Goal: Task Accomplishment & Management: Use online tool/utility

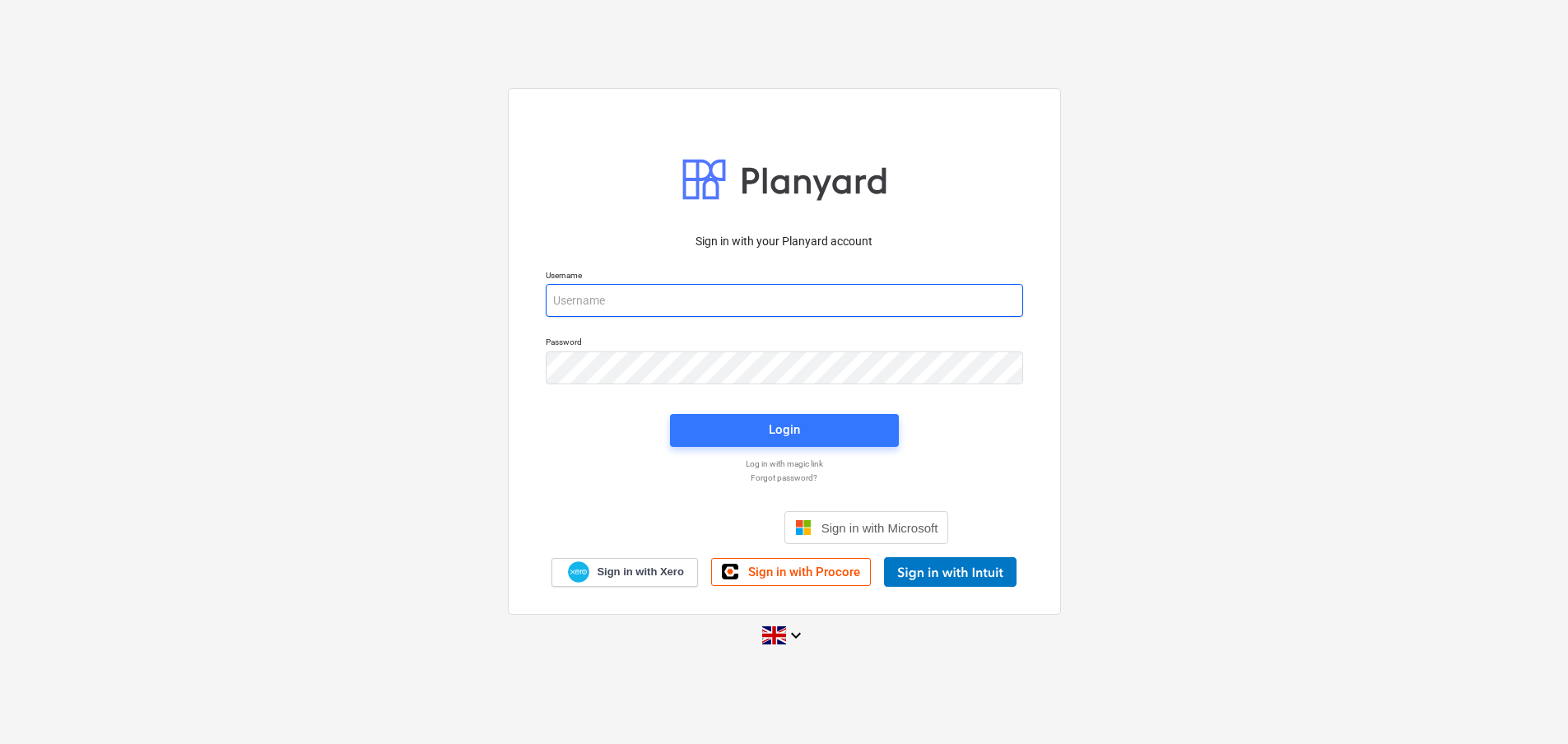
type input "jasmin@matfordconstruction.co.uk"
click at [787, 448] on div "Login" at bounding box center [784, 430] width 248 height 52
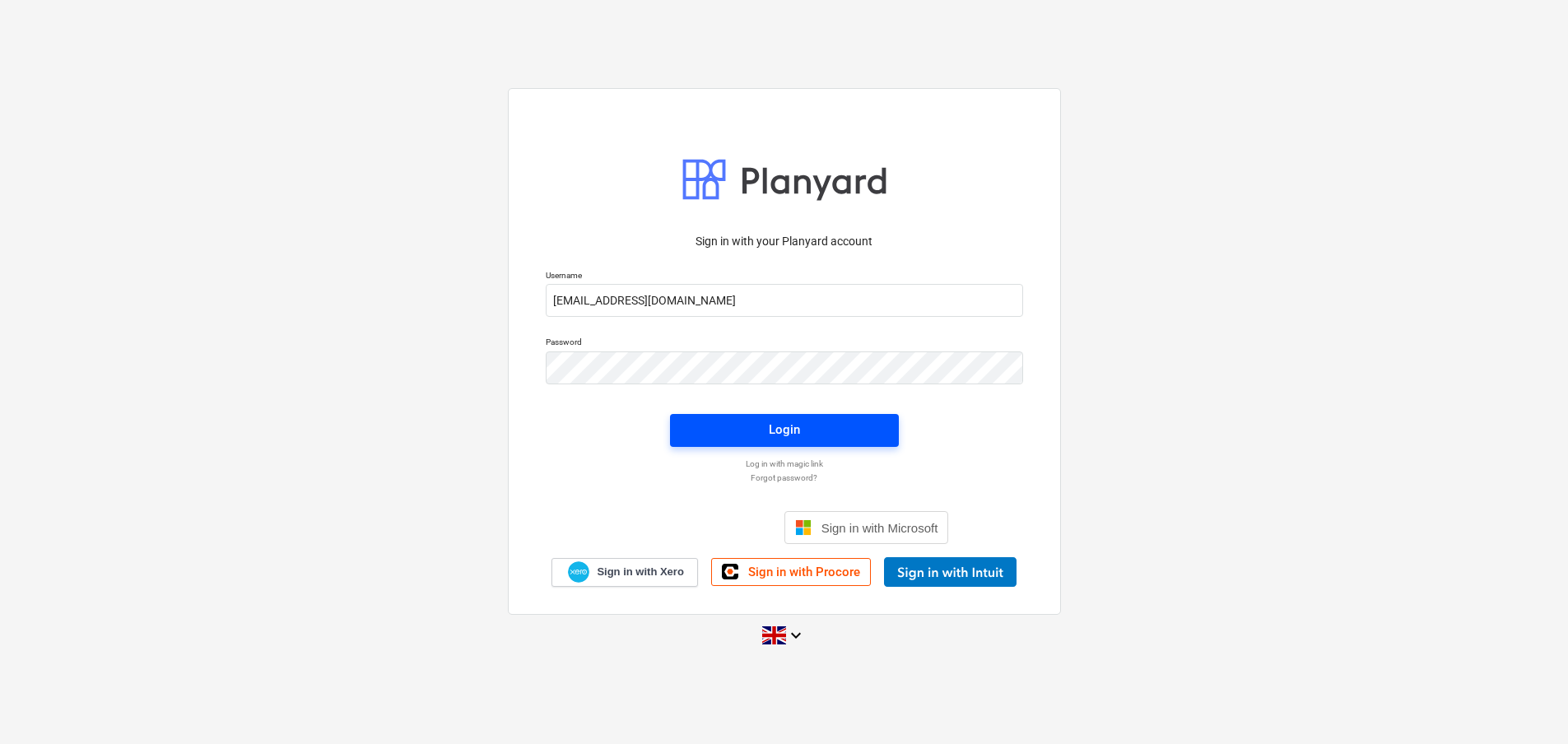
click at [750, 429] on span "Login" at bounding box center [784, 430] width 189 height 21
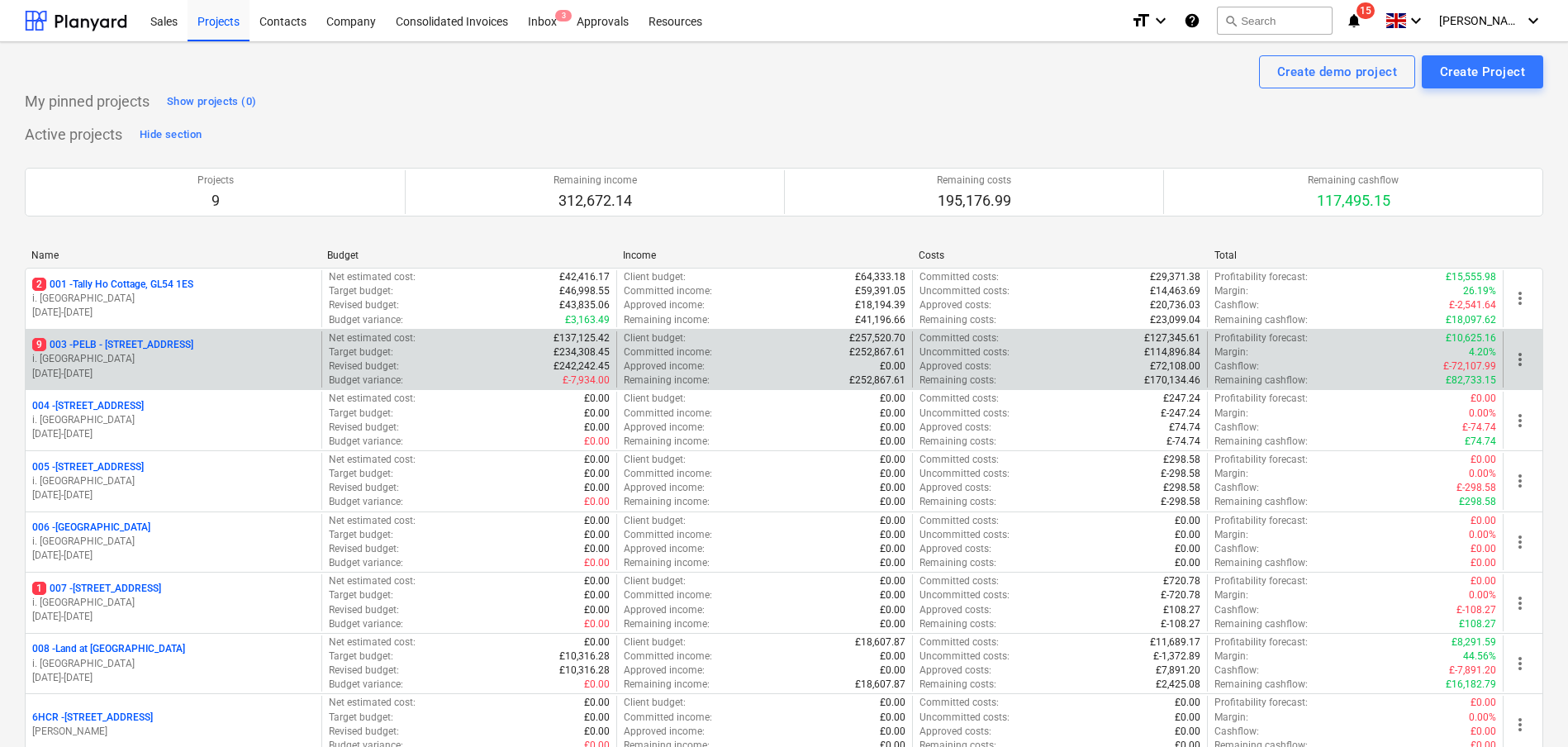
click at [193, 352] on p "9 003 - PELB - Castle lane, Moreton Valence, GL2 7NE" at bounding box center [112, 345] width 161 height 14
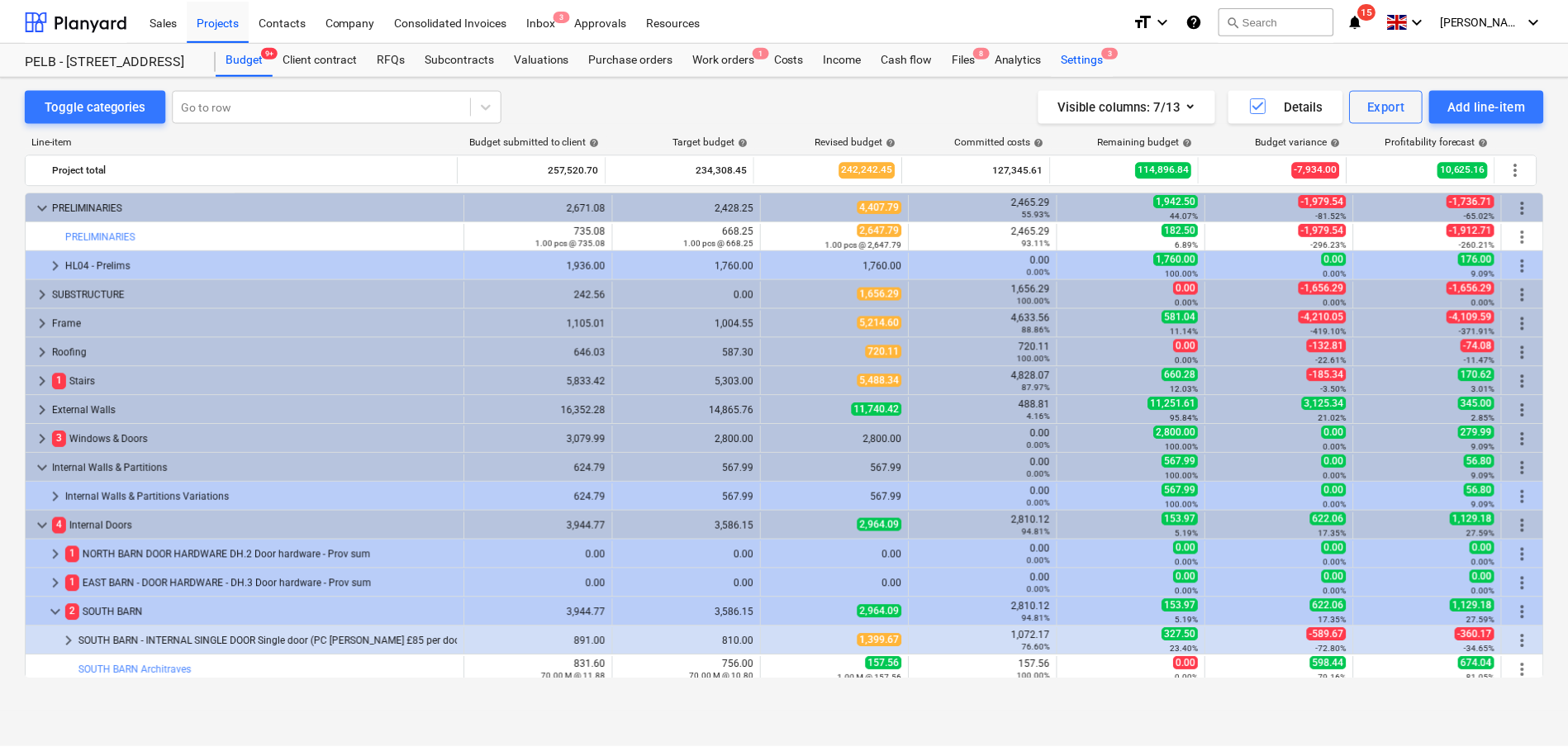
scroll to position [41, 0]
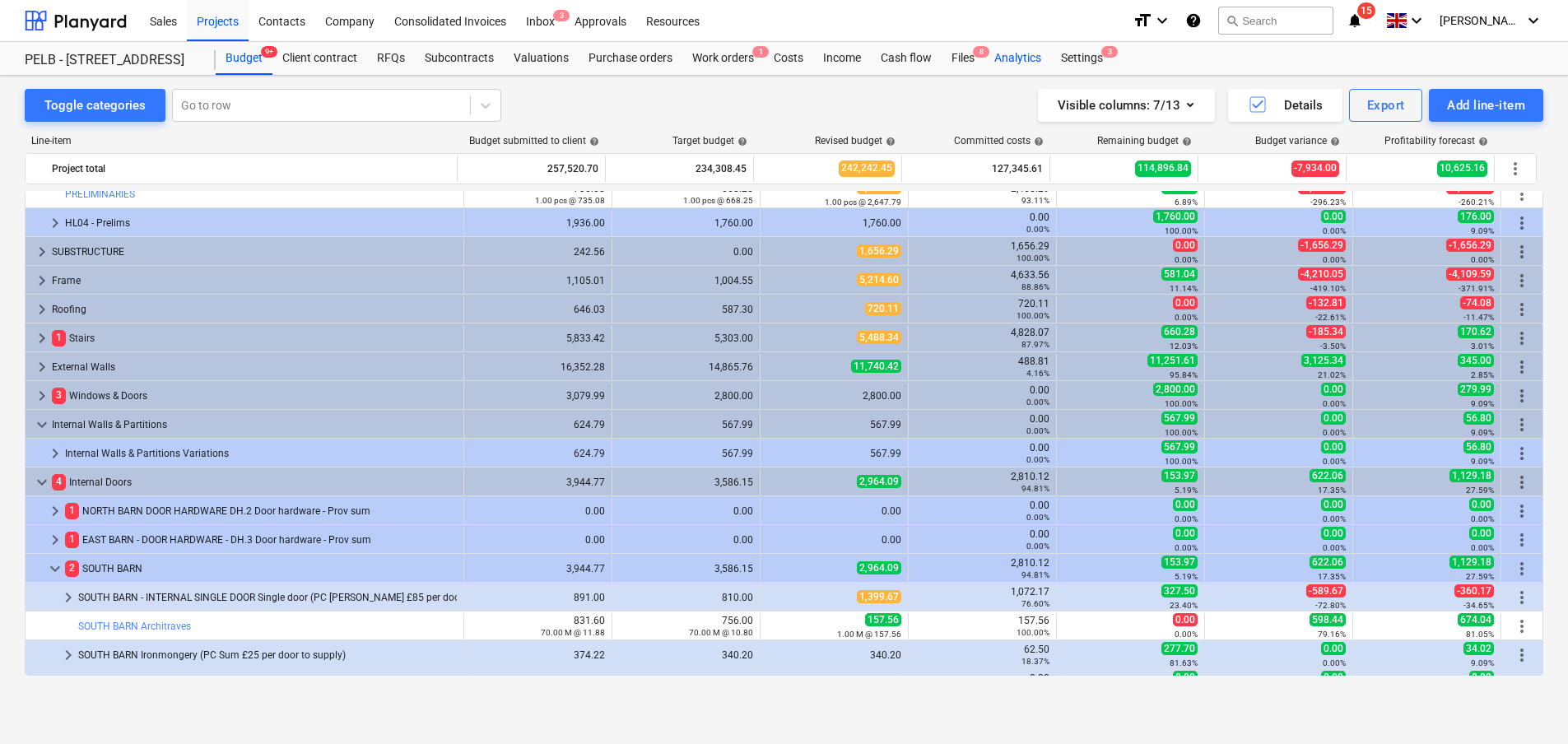
click at [1009, 58] on div "Analytics" at bounding box center [1018, 58] width 67 height 33
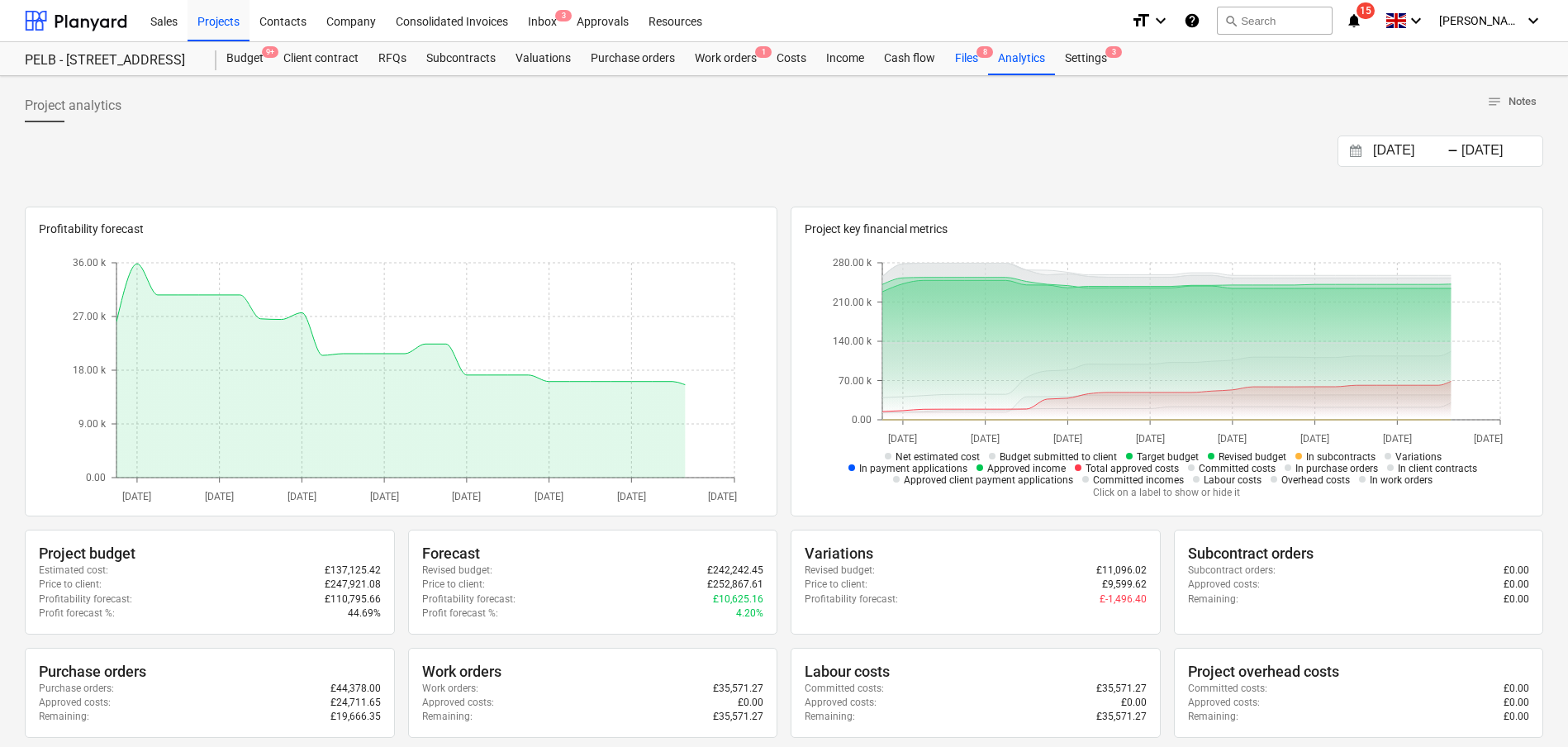
click at [971, 61] on div "Files 8" at bounding box center [966, 59] width 43 height 33
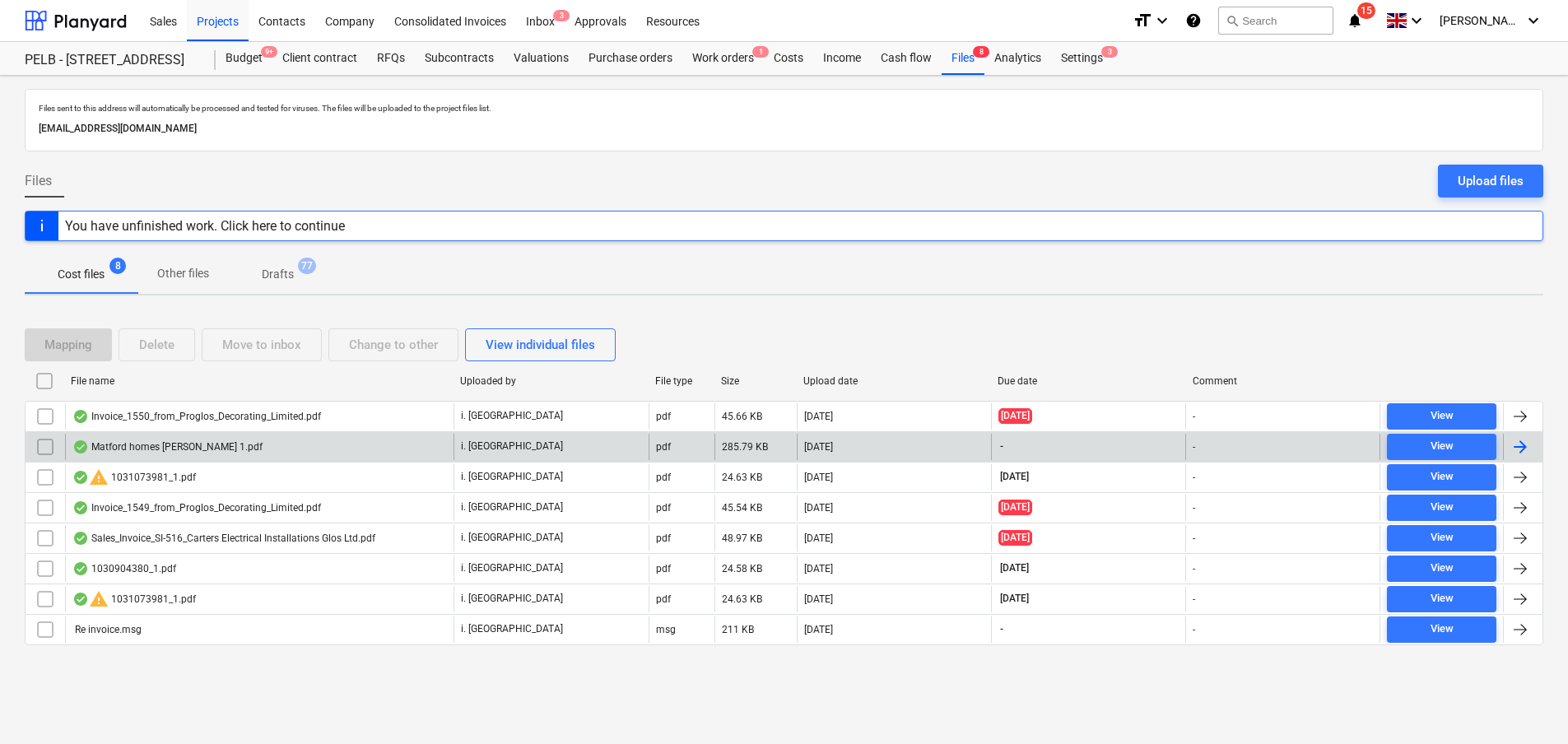
click at [229, 448] on div "Matford homes morton valance 1.pdf" at bounding box center [167, 447] width 190 height 13
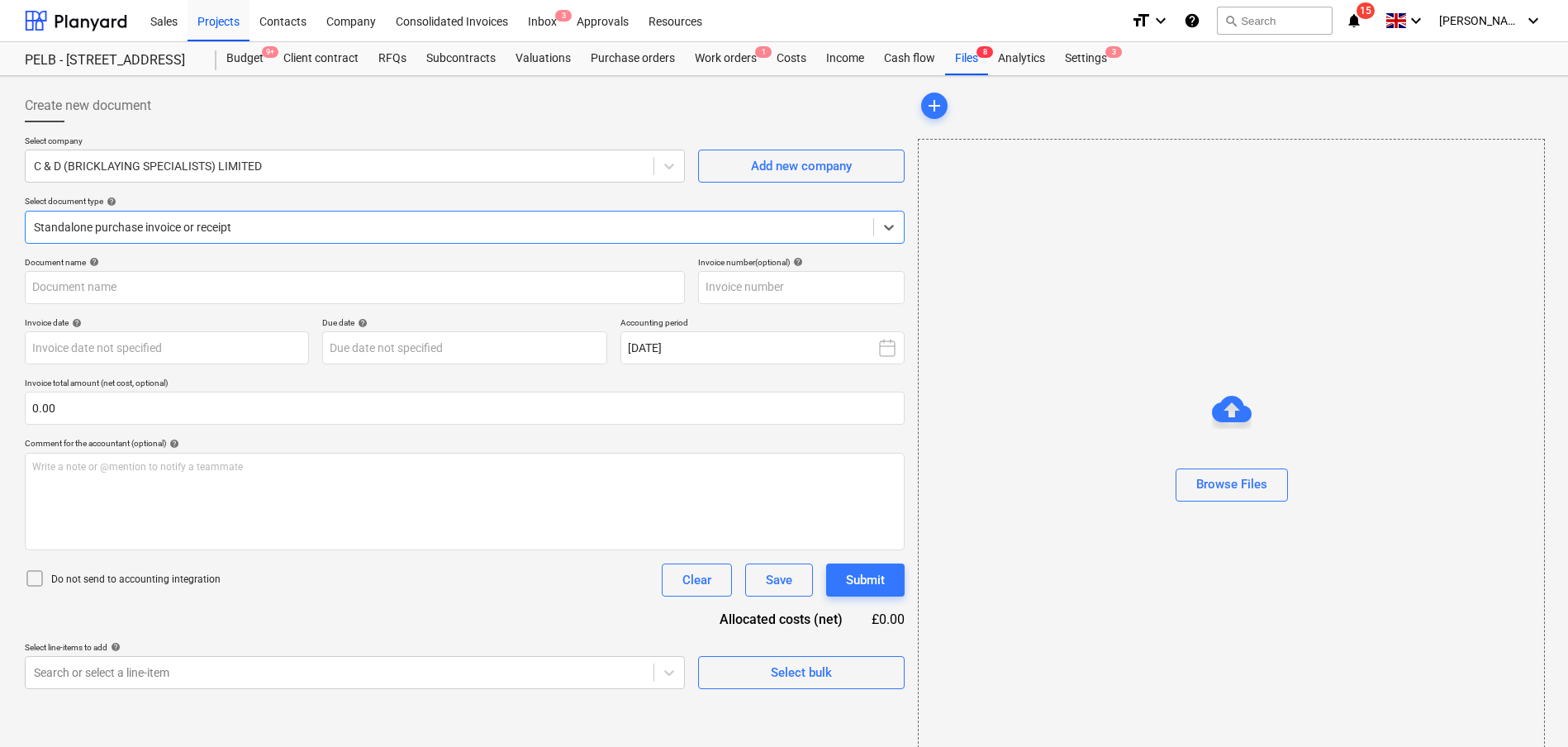
type input "01285"
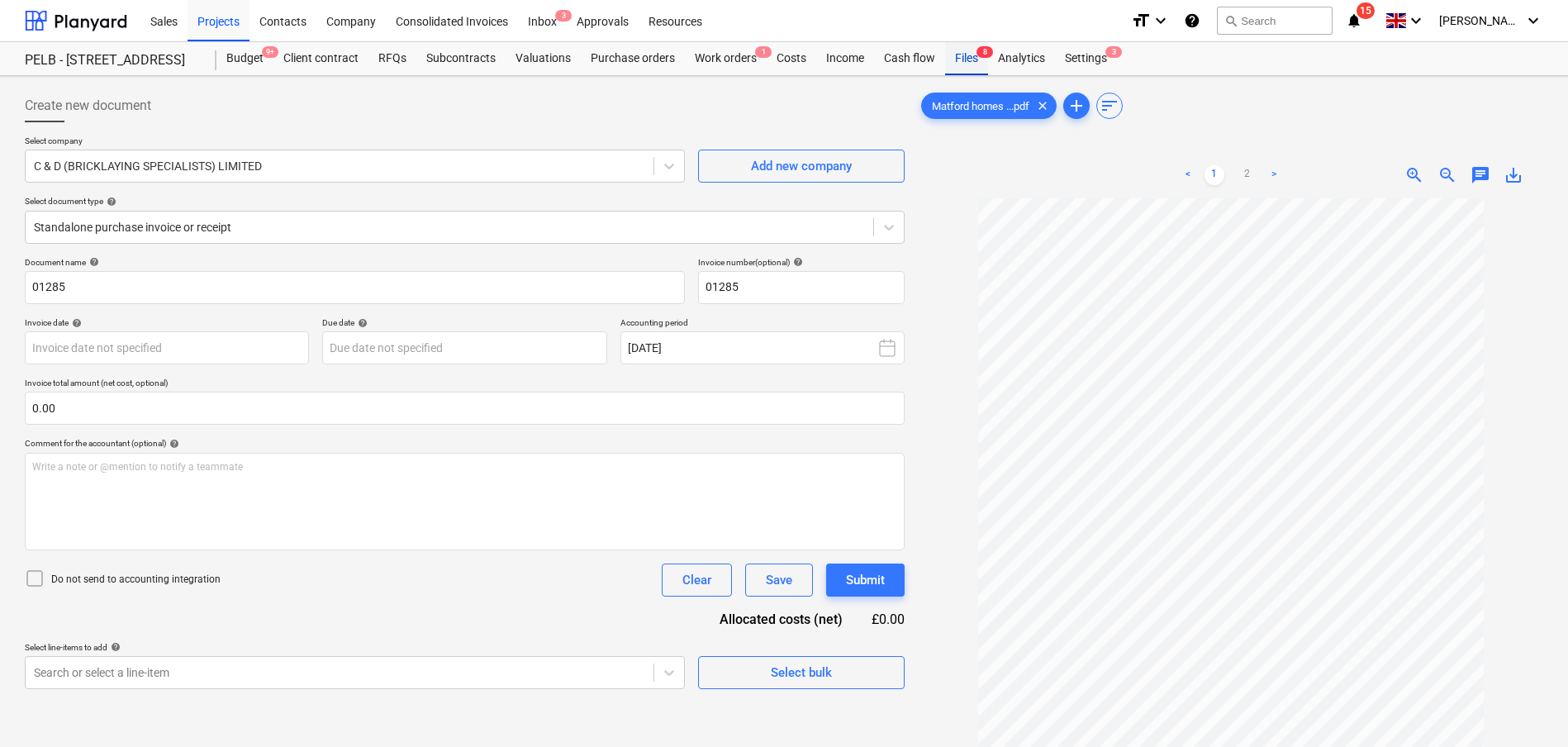
click at [956, 58] on div "Files 8" at bounding box center [966, 59] width 43 height 33
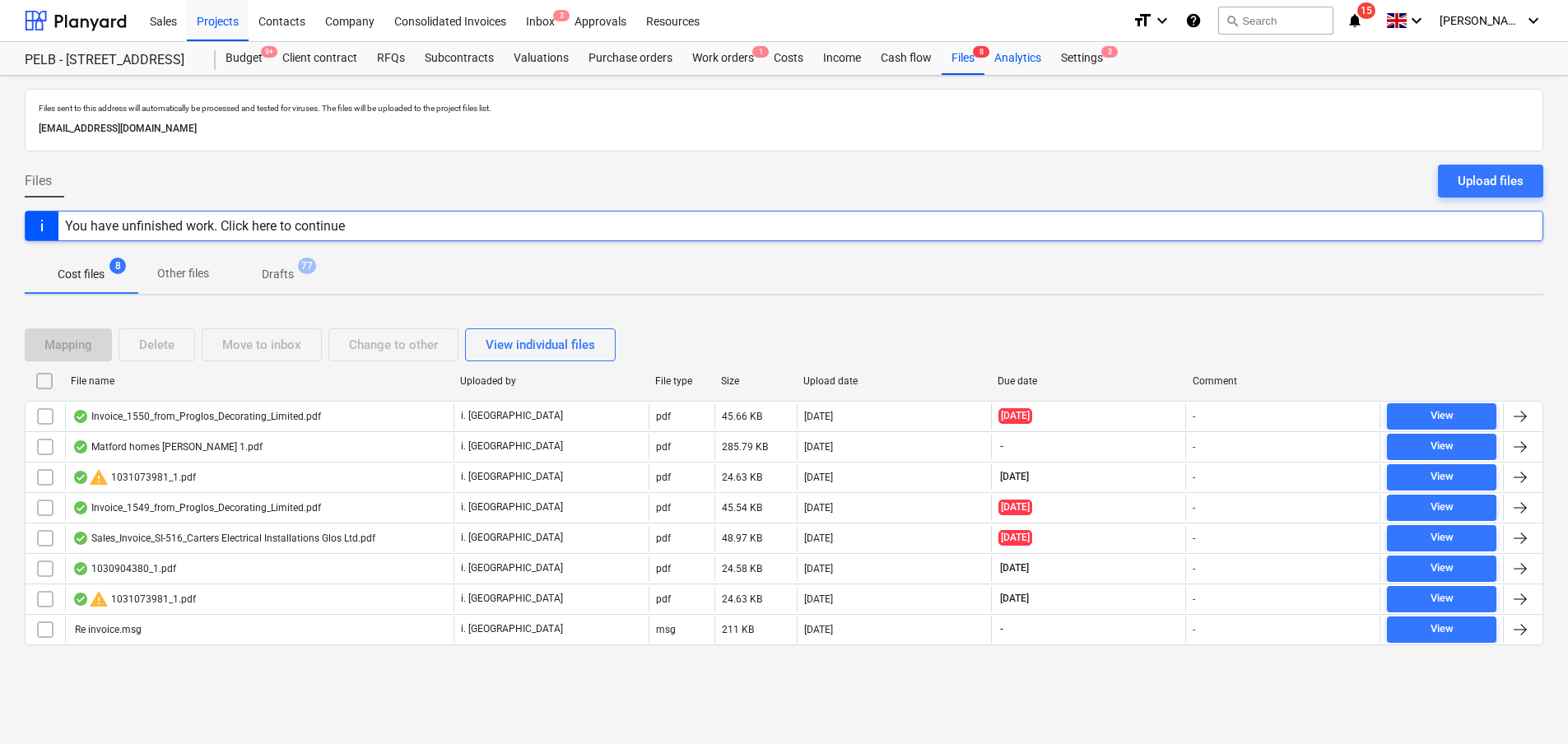
click at [1014, 60] on div "Analytics" at bounding box center [1018, 58] width 67 height 33
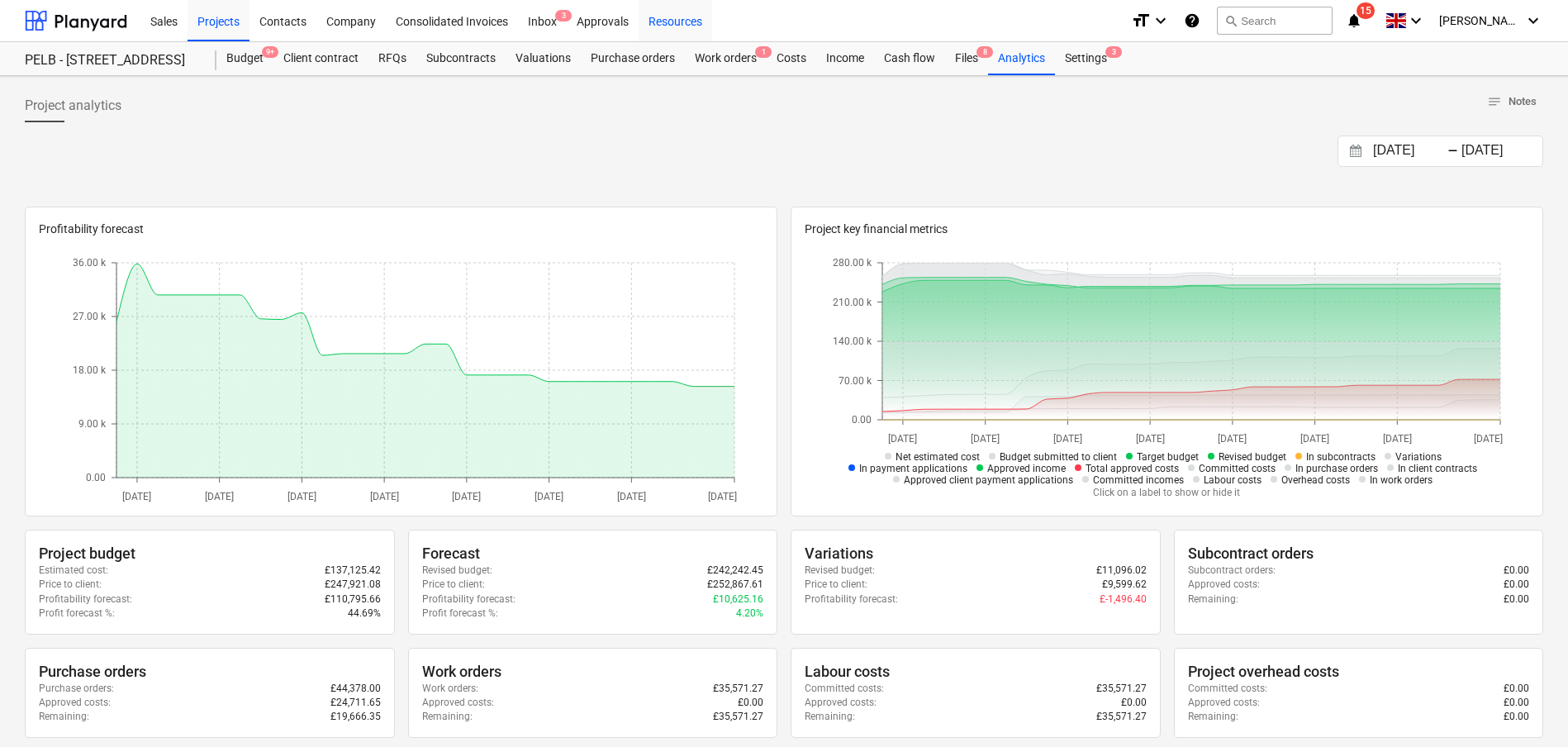
click at [679, 11] on div "Resources" at bounding box center [675, 20] width 73 height 42
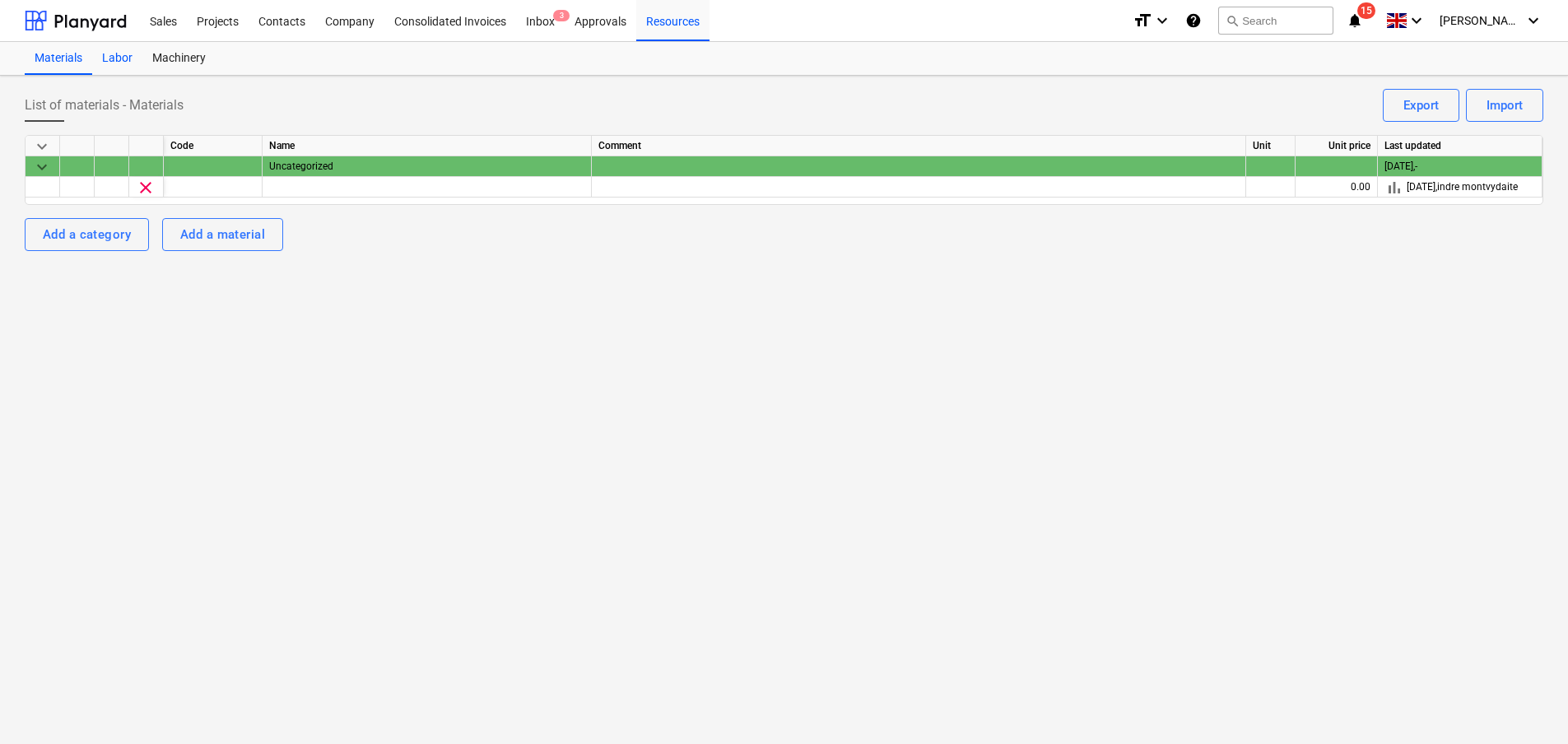
click at [128, 64] on div "Labor" at bounding box center [117, 58] width 50 height 33
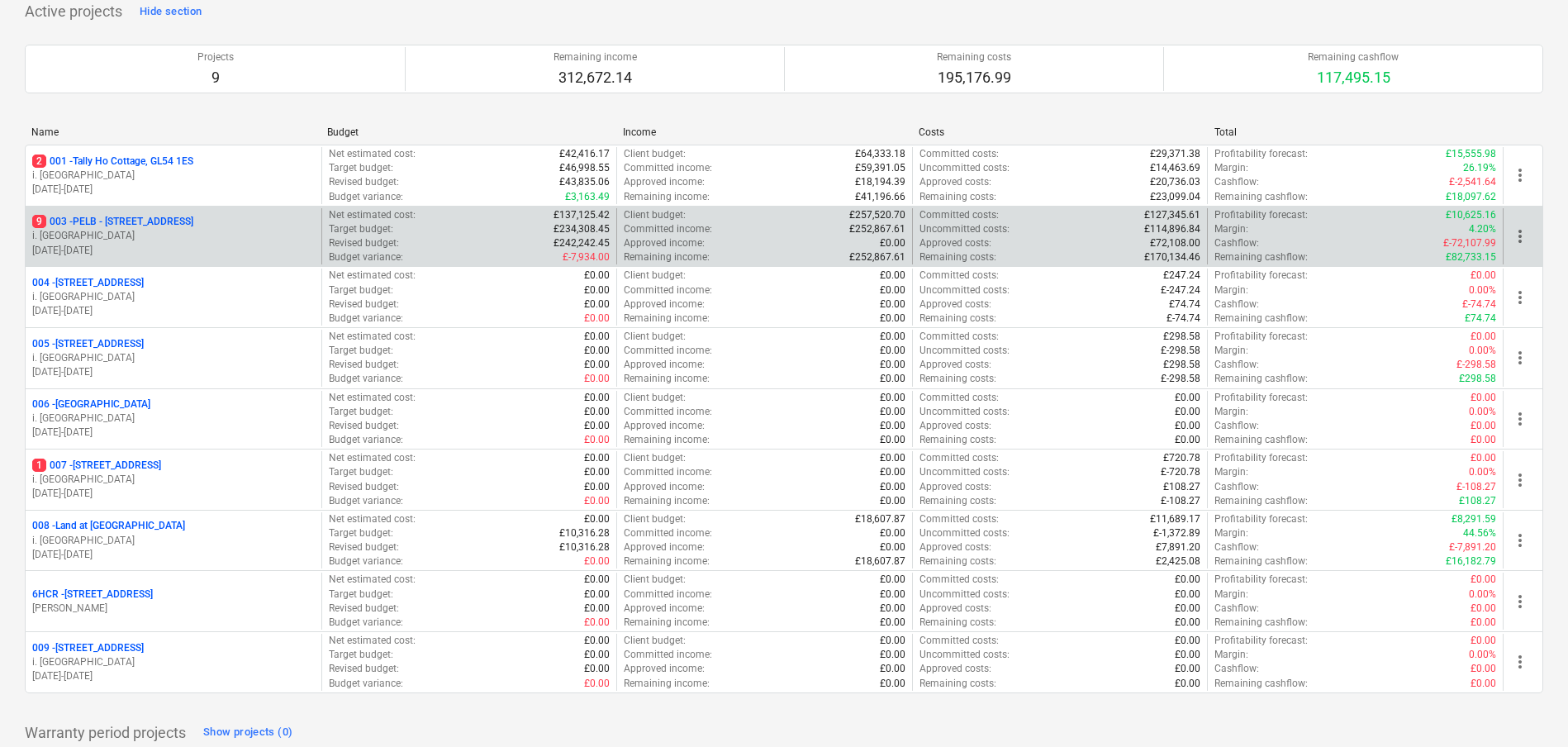
scroll to position [129, 0]
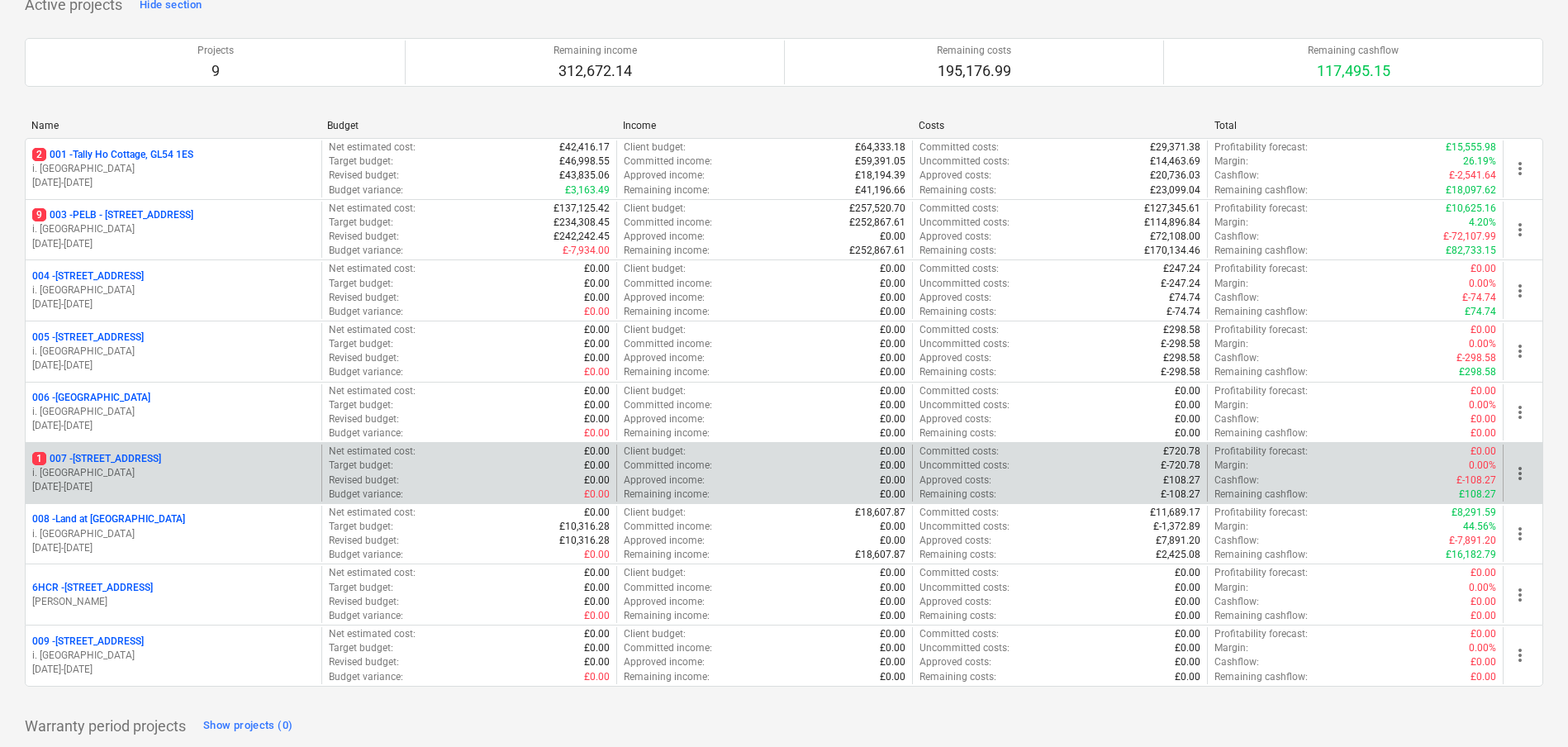
click at [197, 455] on div "1 007 - Old Brewery Tap, SN7 8RB" at bounding box center [173, 459] width 283 height 14
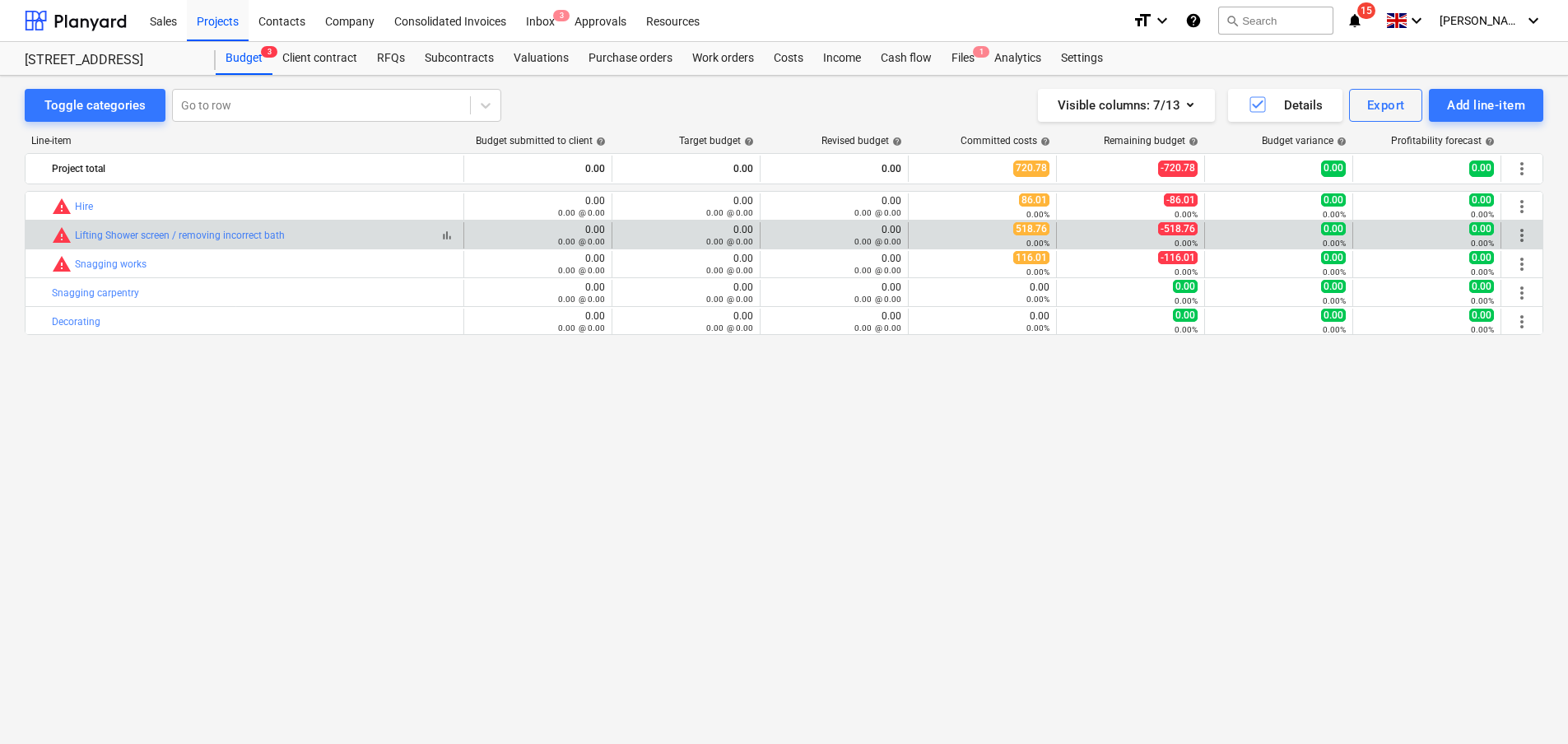
click at [204, 228] on div "warning Lifting Shower screen / removing incorrect bath" at bounding box center [168, 235] width 233 height 20
click at [241, 229] on link "Lifting Shower screen / removing incorrect bath" at bounding box center [180, 235] width 210 height 11
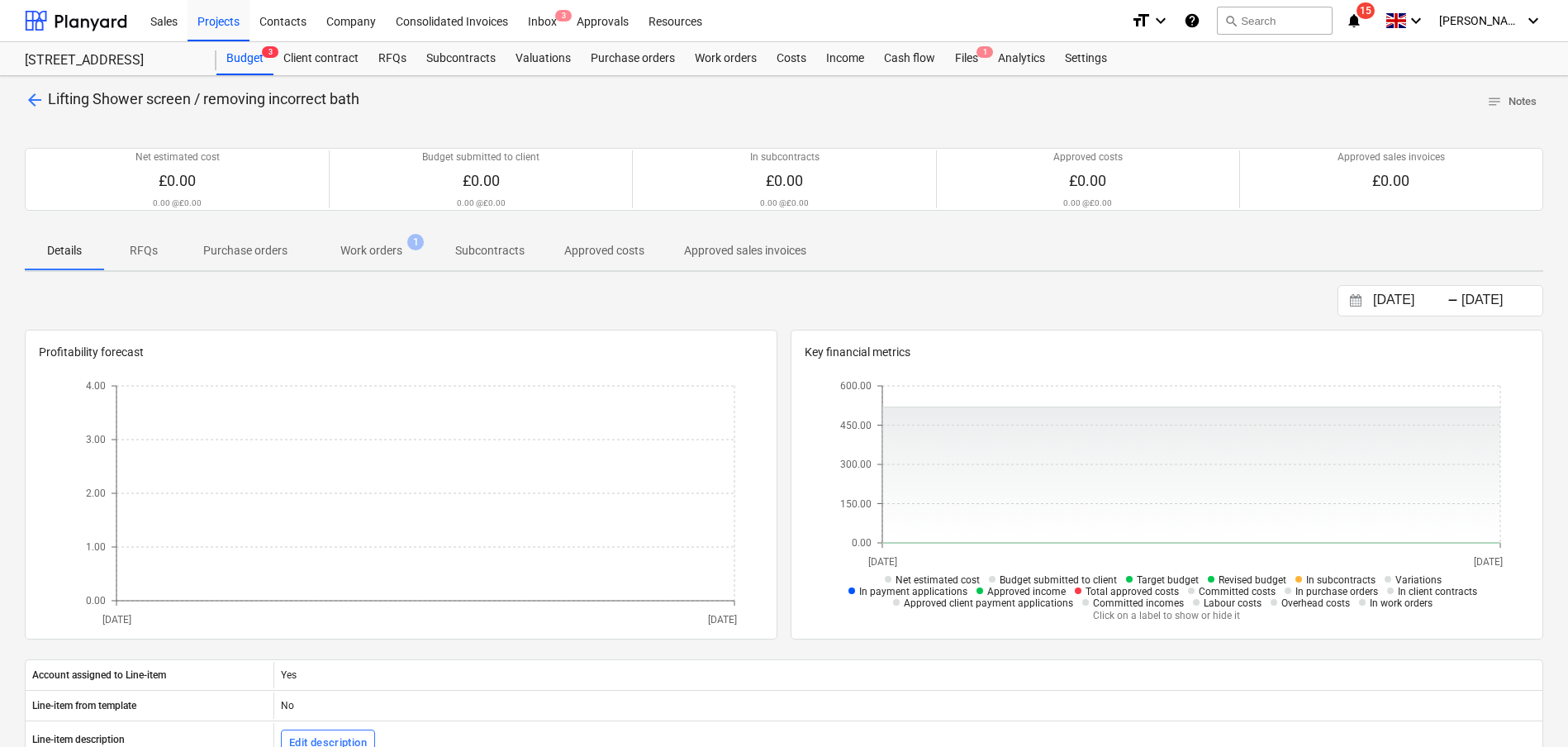
click at [365, 248] on p "Work orders" at bounding box center [372, 251] width 62 height 17
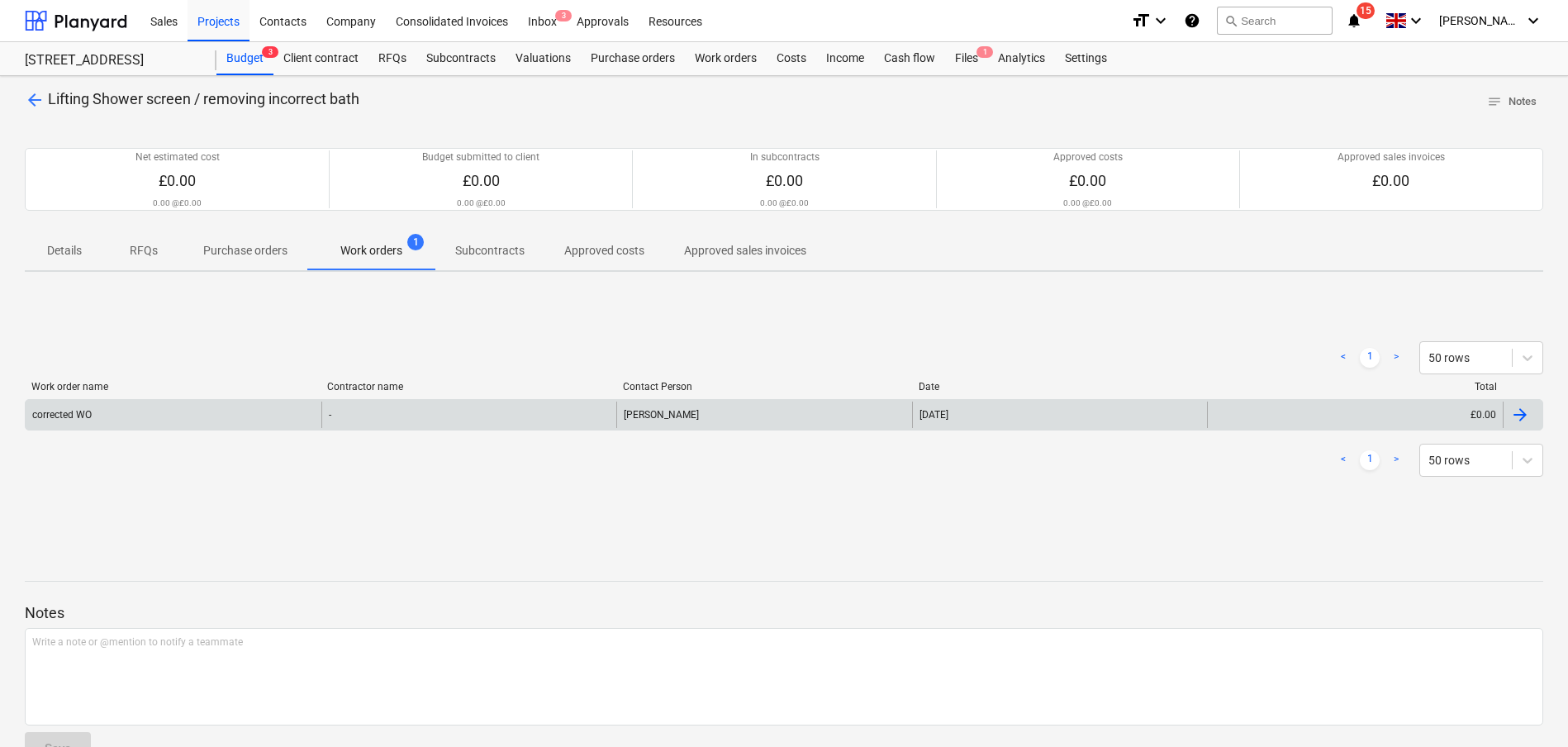
click at [1523, 417] on div at bounding box center [1520, 415] width 20 height 20
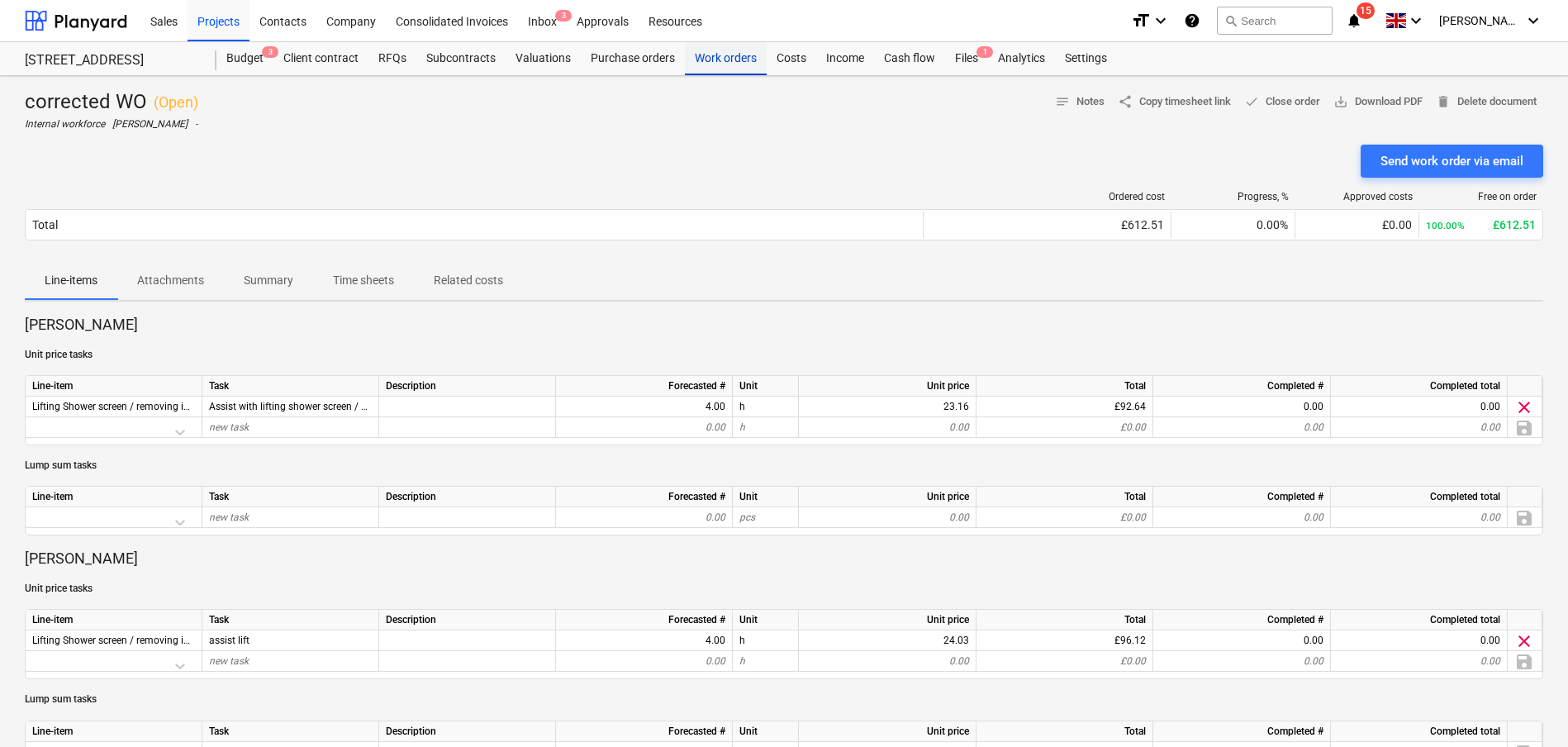
click at [729, 59] on div "Work orders" at bounding box center [725, 59] width 82 height 33
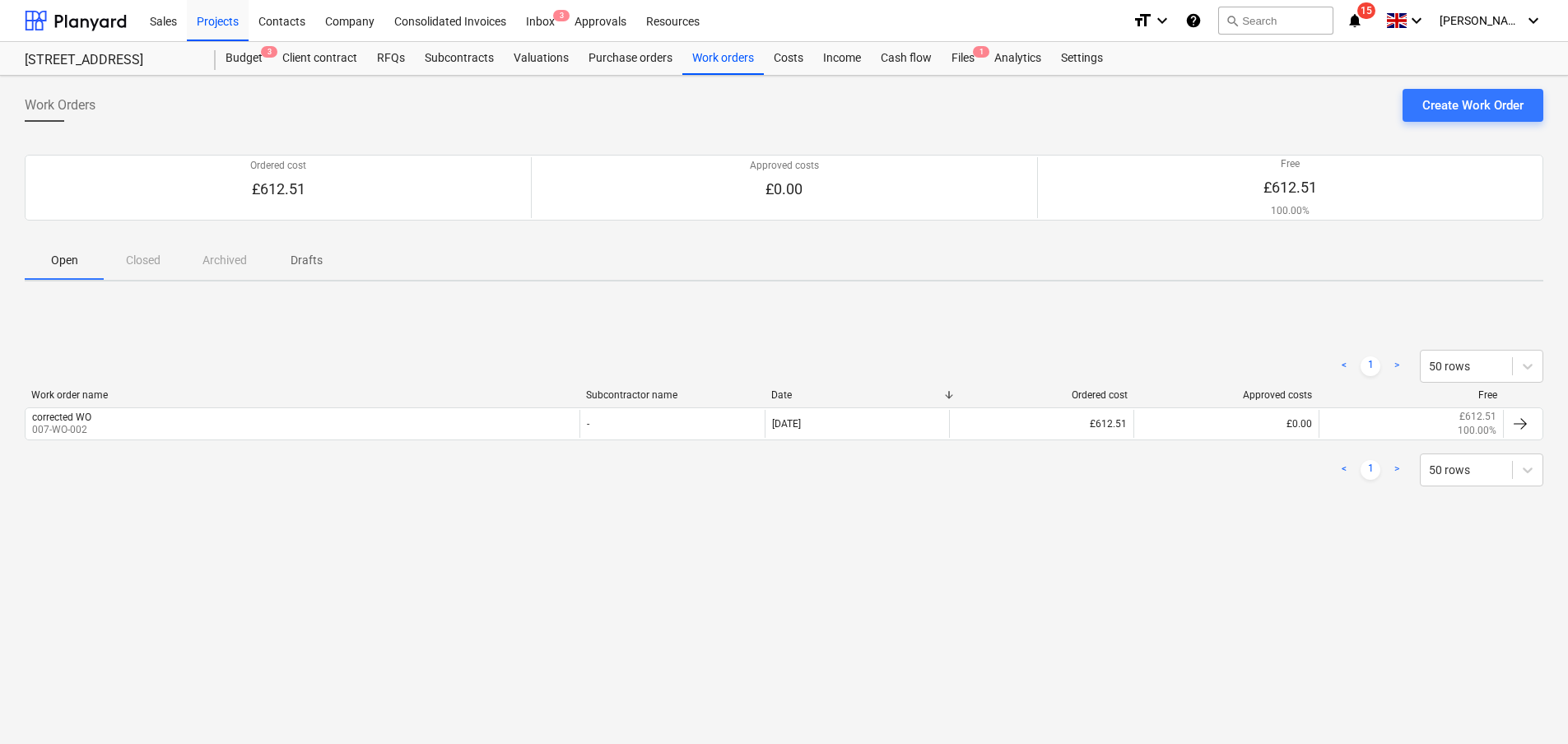
click at [634, 601] on div "Work Orders Create Work Order Ordered cost £612.51 Approved costs £0.00 Free £6…" at bounding box center [784, 410] width 1568 height 668
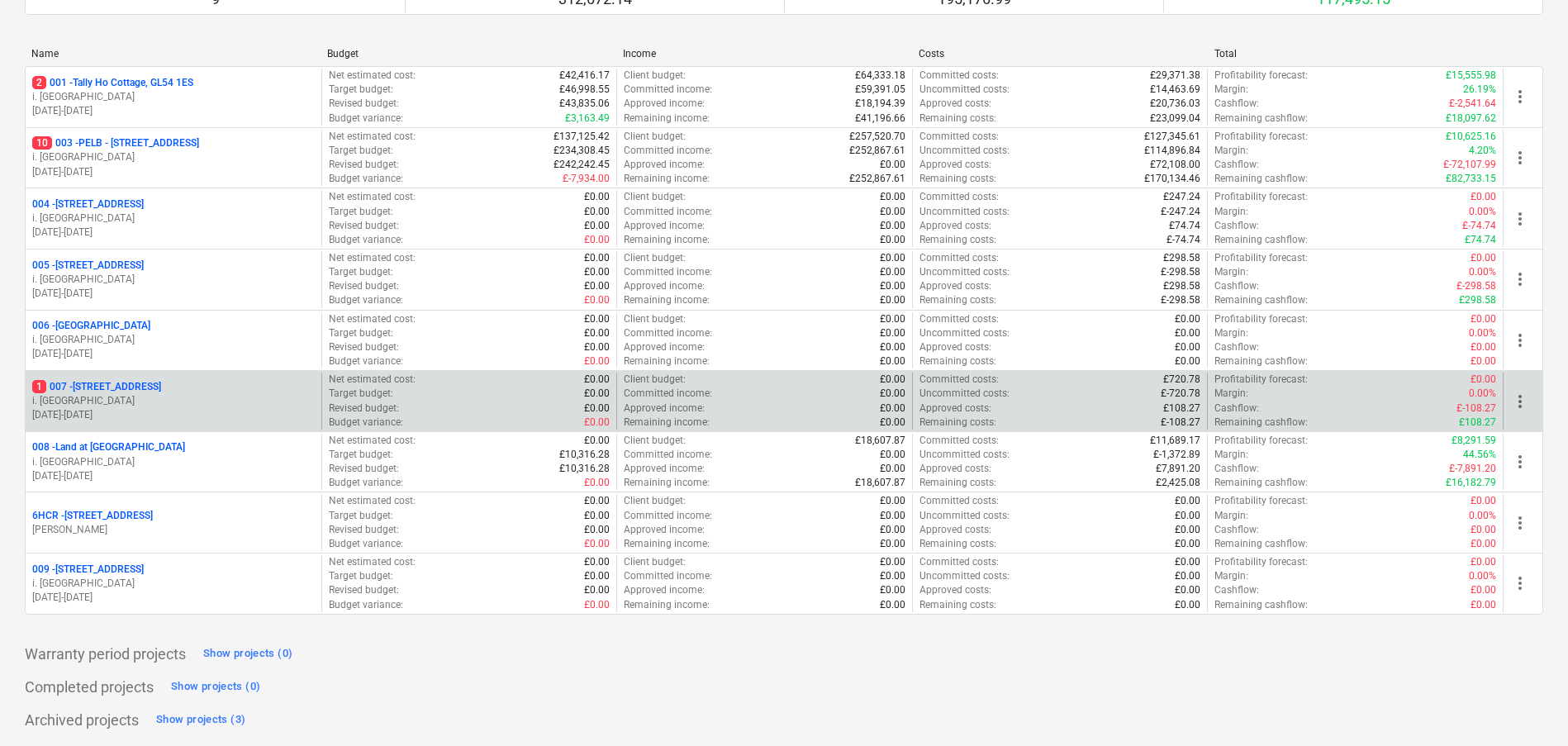
scroll to position [203, 0]
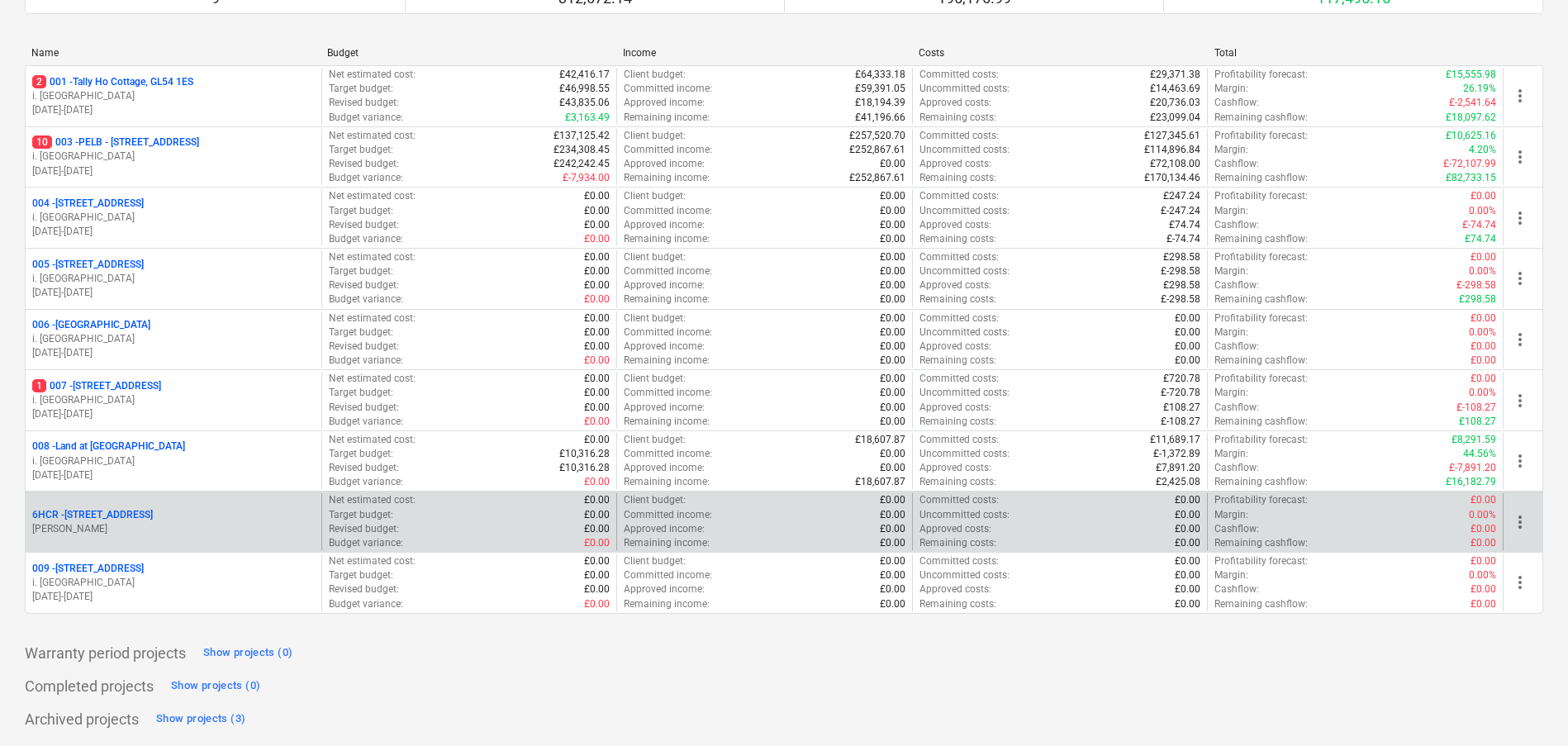
click at [153, 512] on p "[STREET_ADDRESS]" at bounding box center [92, 515] width 121 height 14
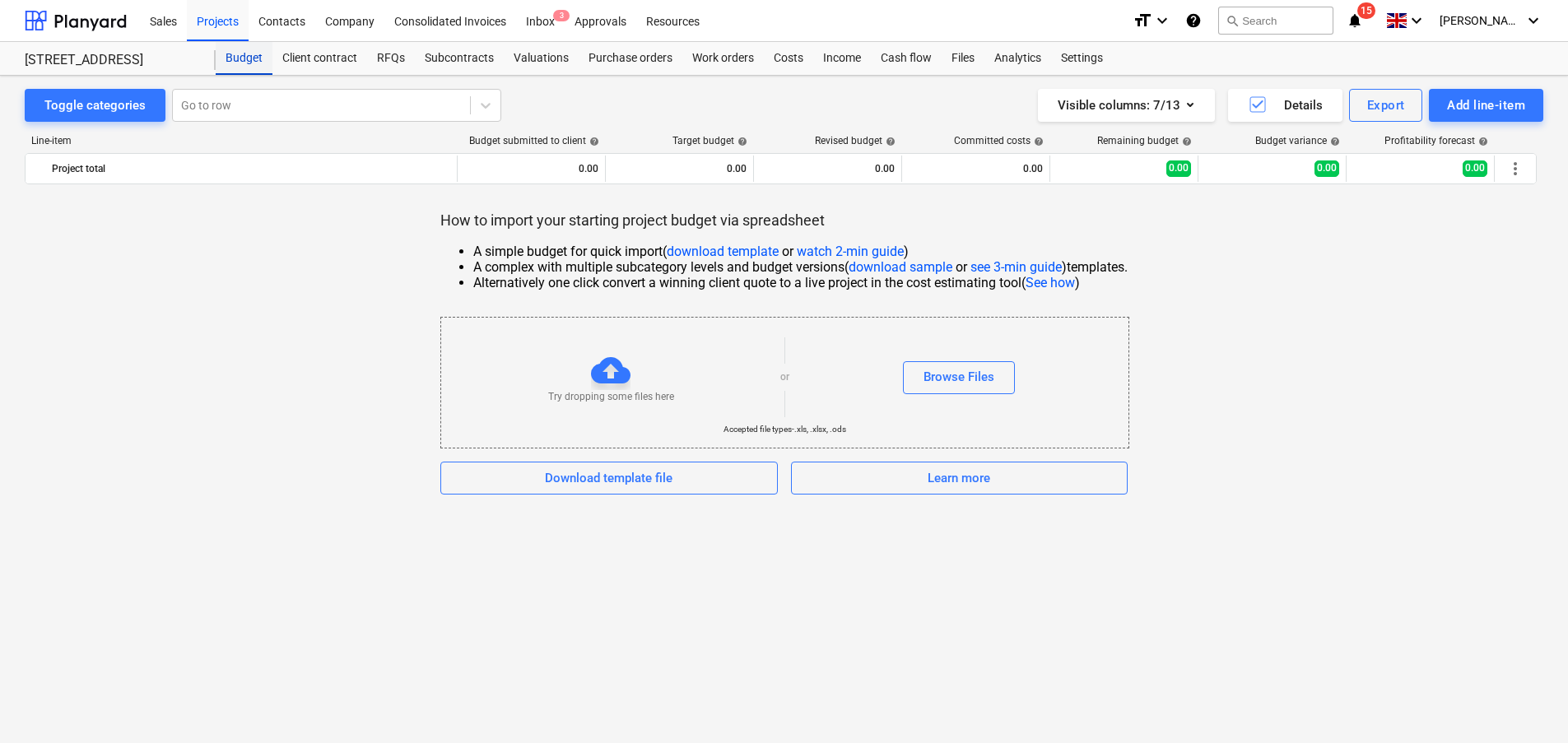
click at [255, 64] on div "Budget" at bounding box center [244, 58] width 57 height 33
click at [97, 46] on div "[STREET_ADDRESS]" at bounding box center [120, 58] width 191 height 33
click at [95, 58] on div "[STREET_ADDRESS]" at bounding box center [110, 60] width 171 height 17
click at [231, 26] on div "Projects" at bounding box center [218, 20] width 62 height 42
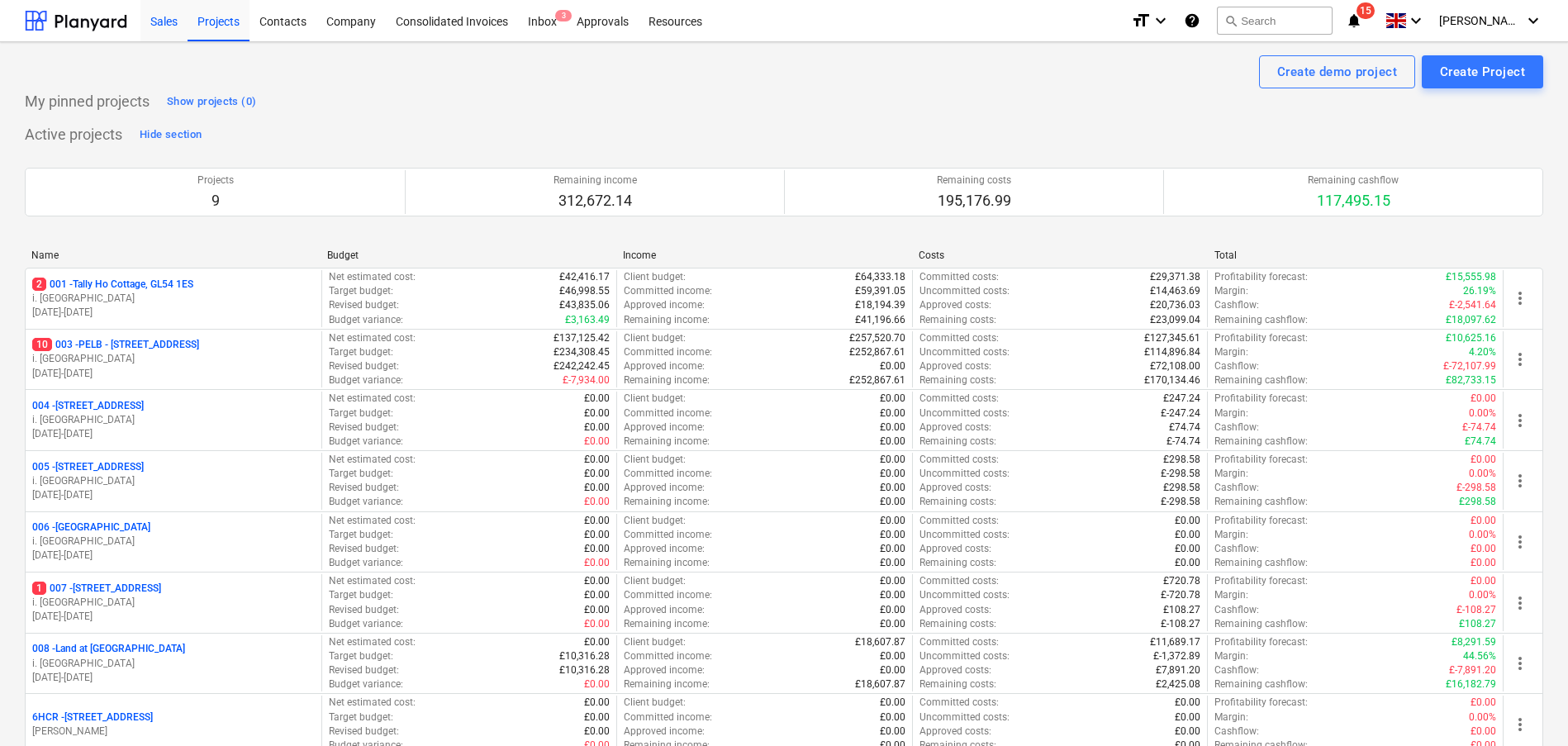
click at [163, 8] on div "Sales" at bounding box center [164, 20] width 47 height 42
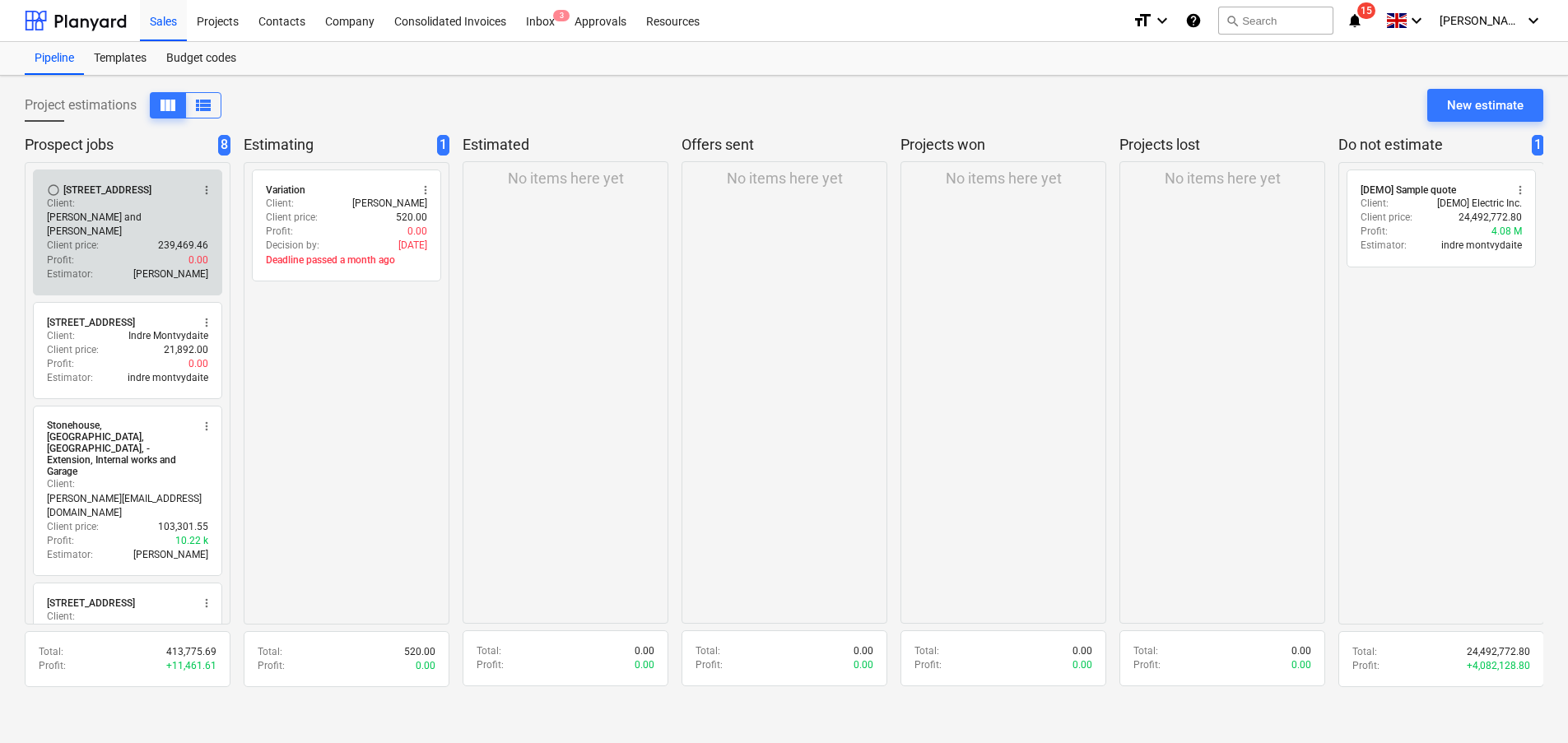
click at [108, 239] on div "Client price : 239,469.46" at bounding box center [128, 246] width 162 height 14
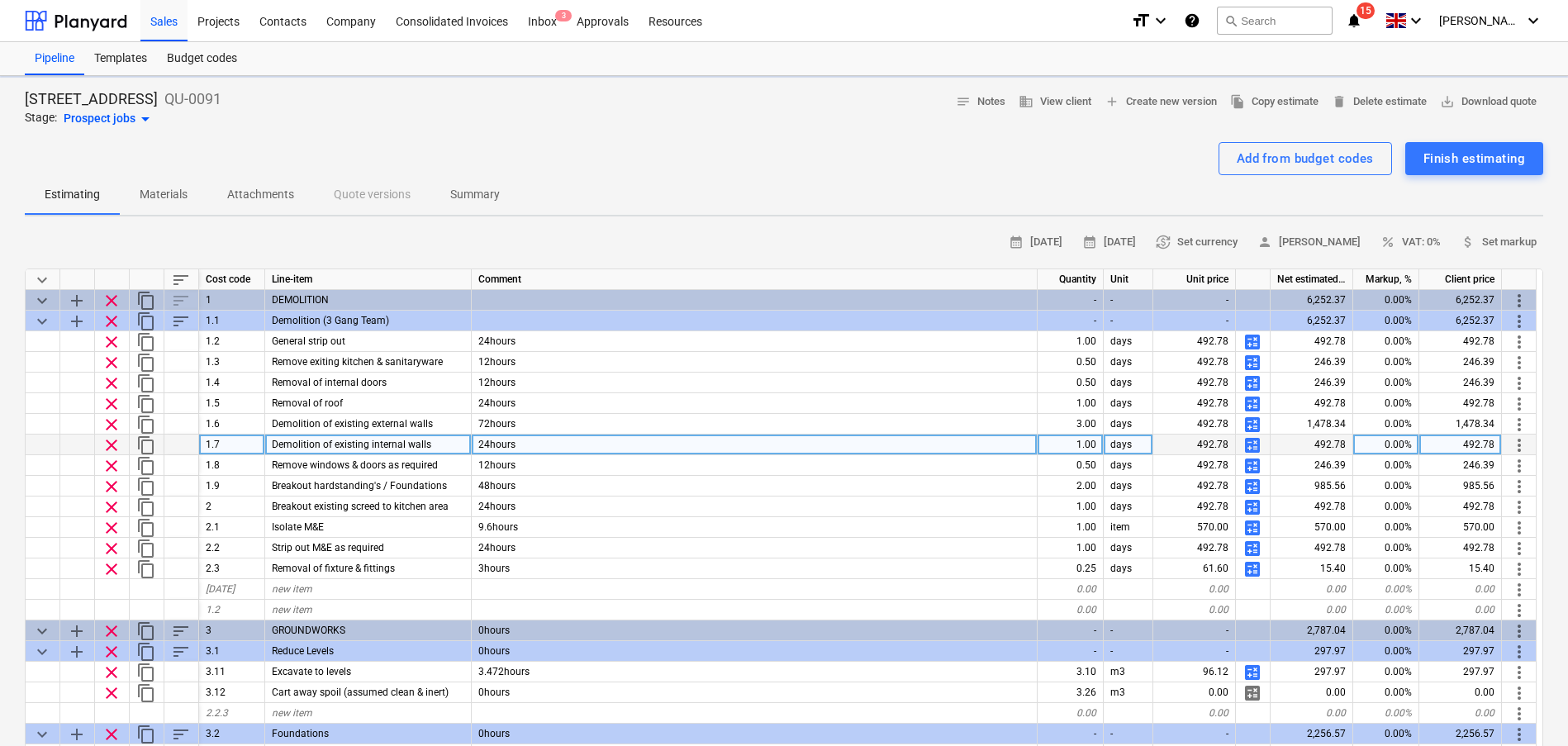
type textarea "x"
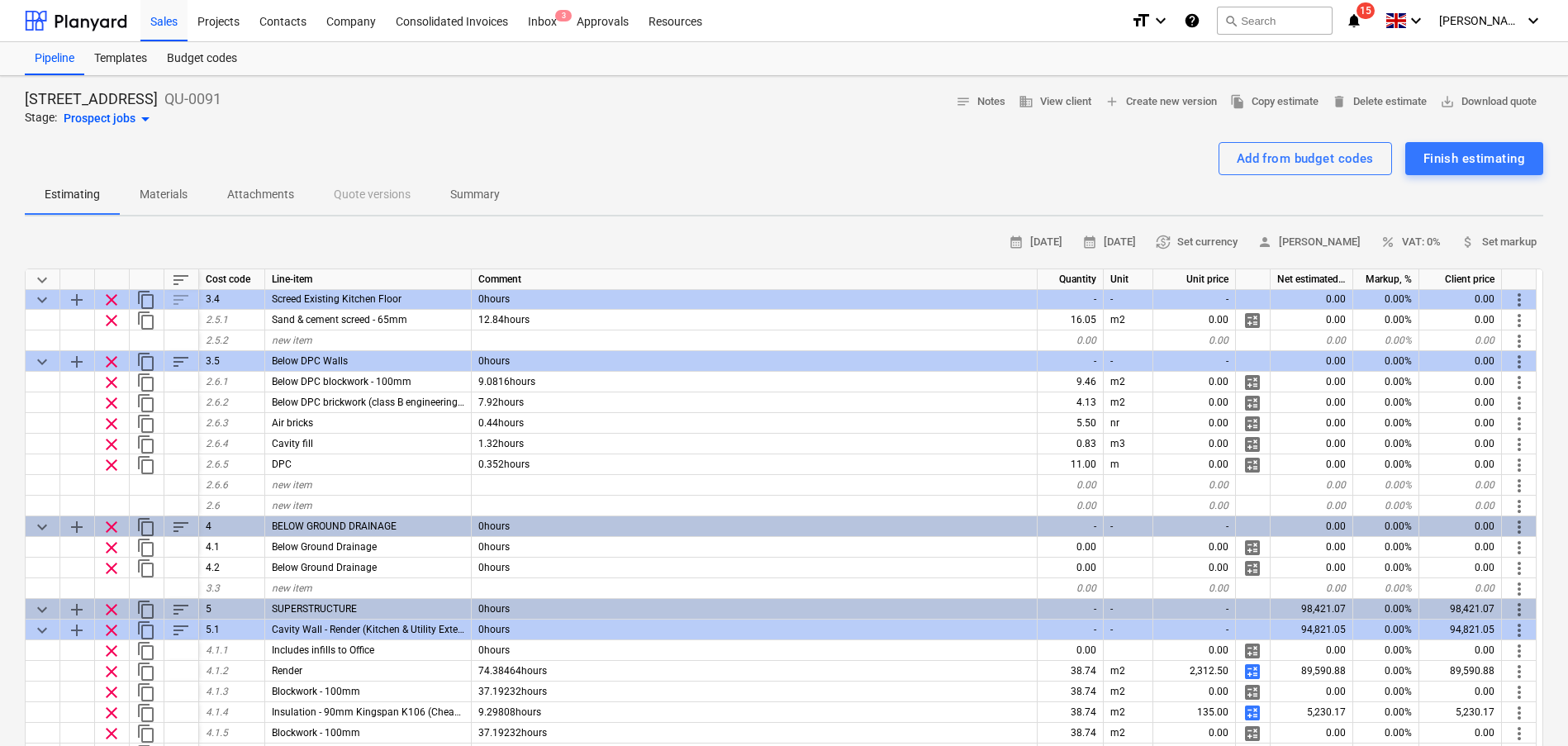
scroll to position [672, 0]
